Goal: Information Seeking & Learning: Learn about a topic

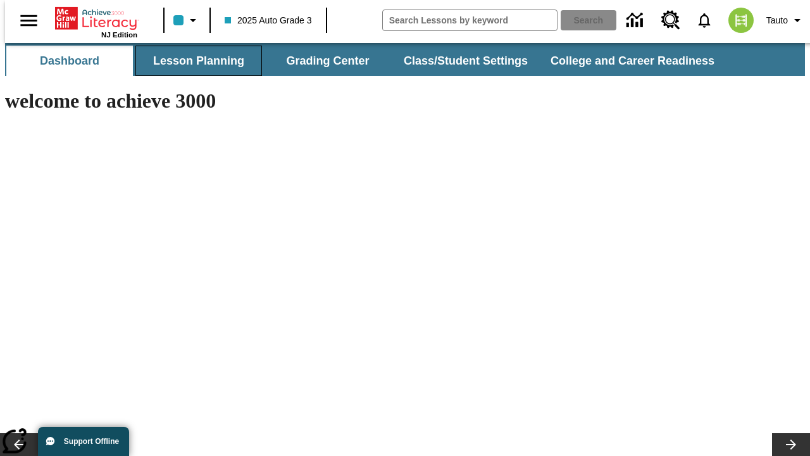
click at [194, 61] on button "Lesson Planning" at bounding box center [198, 61] width 127 height 30
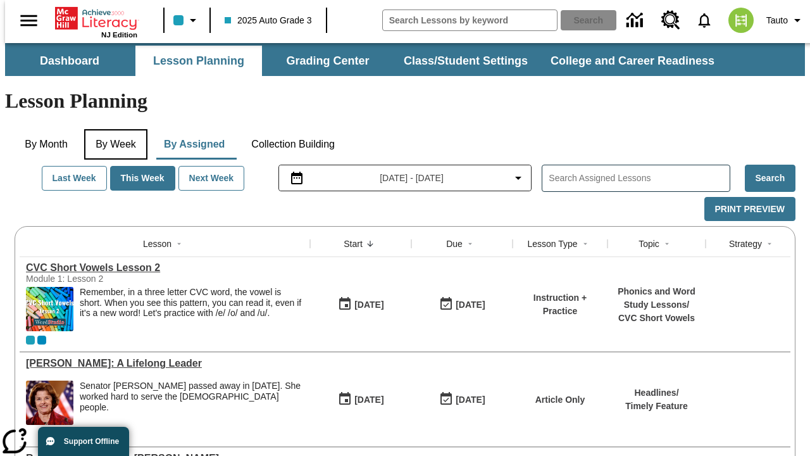
click at [113, 129] on button "By Week" at bounding box center [115, 144] width 63 height 30
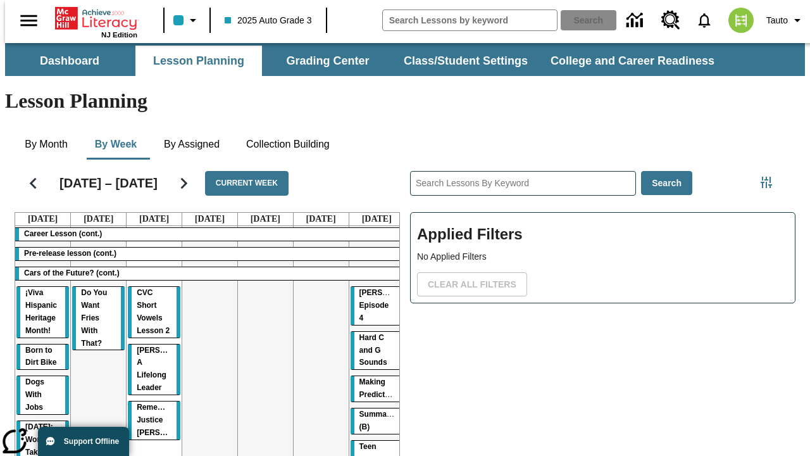
drag, startPoint x: 139, startPoint y: 245, endPoint x: 372, endPoint y: 317, distance: 243.9
click at [372, 317] on tr "Career Lesson (cont.) Pre-release lesson (cont.) Cars of the Future? (cont.) ¡V…" at bounding box center [209, 441] width 389 height 430
